Goal: Task Accomplishment & Management: Use online tool/utility

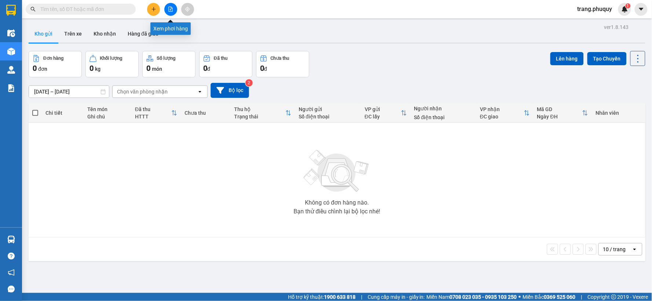
click at [166, 10] on button at bounding box center [170, 9] width 13 height 13
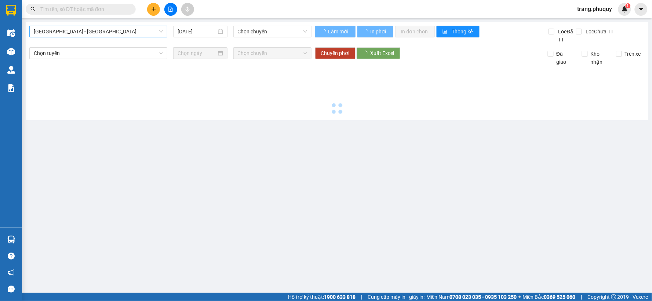
type input "[DATE]"
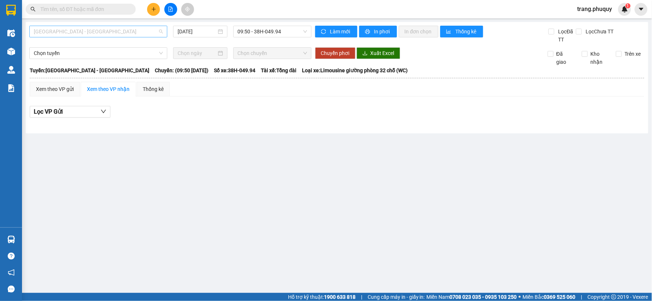
click at [127, 32] on span "[GEOGRAPHIC_DATA] - [GEOGRAPHIC_DATA]" at bounding box center [98, 31] width 129 height 11
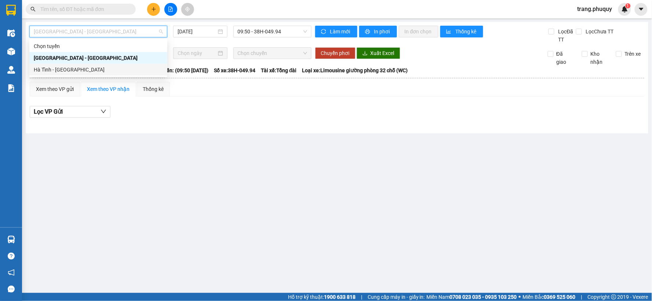
click at [57, 65] on div "Hà Tĩnh - Hà Nội" at bounding box center [98, 70] width 138 height 12
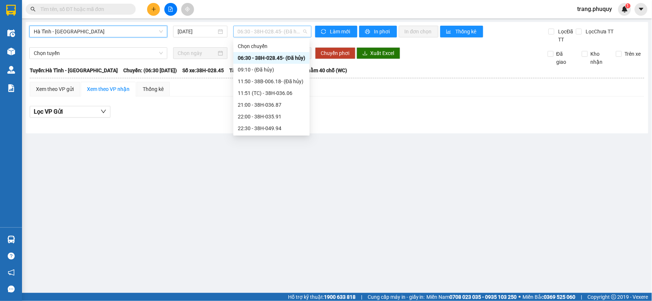
click at [278, 35] on span "06:30 - 38H-028.45 - (Đã hủy)" at bounding box center [272, 31] width 69 height 11
click at [269, 130] on div "22:30 - 38H-049.94" at bounding box center [271, 128] width 67 height 8
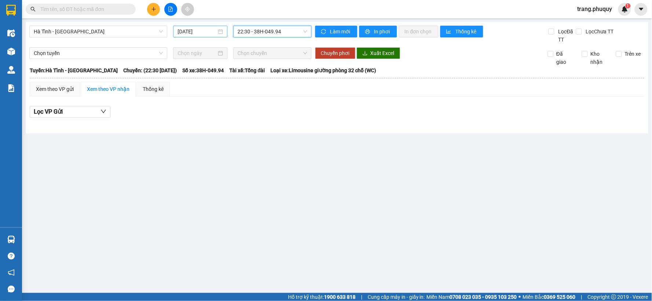
click at [201, 35] on input "13/09/2025" at bounding box center [197, 32] width 39 height 8
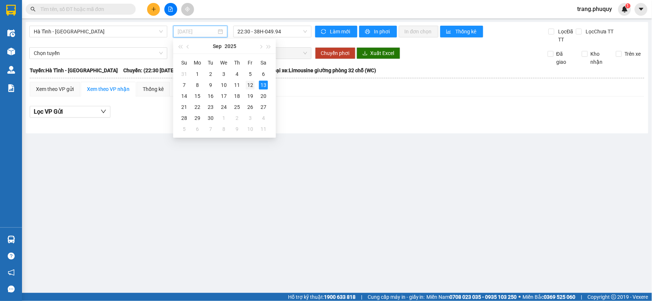
click at [249, 85] on div "12" at bounding box center [250, 85] width 9 height 9
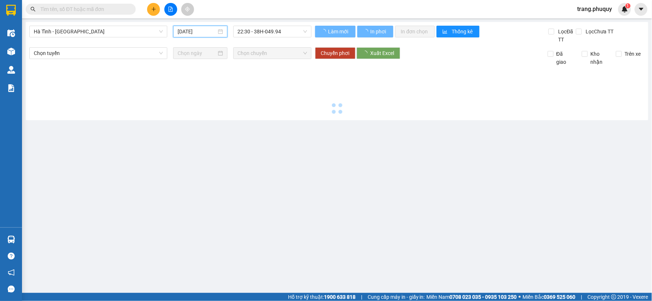
type input "12/09/2025"
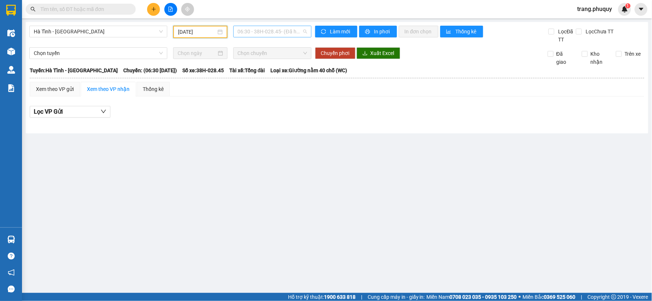
click at [269, 31] on span "06:30 - 38H-028.45 - (Đã hủy)" at bounding box center [272, 31] width 69 height 11
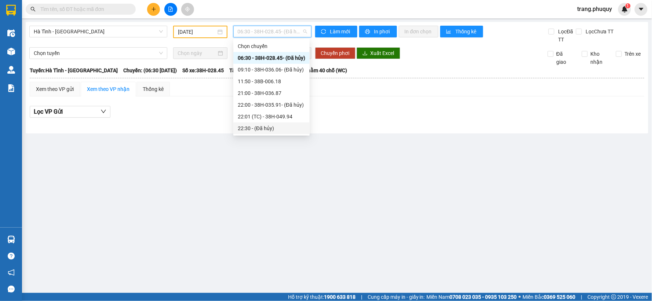
scroll to position [35, 0]
click at [270, 127] on div "23:01 - 38H-049.57" at bounding box center [271, 128] width 67 height 8
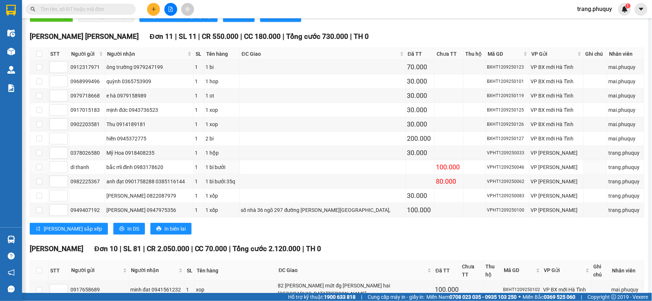
scroll to position [135, 0]
